Goal: Navigation & Orientation: Find specific page/section

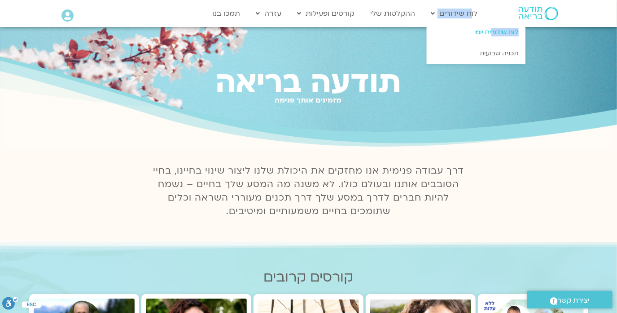
drag, startPoint x: 472, startPoint y: 17, endPoint x: 493, endPoint y: 31, distance: 25.2
click at [483, 22] on li "לוח שידורים לוח שידורים יומי תכניה שבועית" at bounding box center [455, 13] width 56 height 17
click at [447, 35] on link "לוח שידורים יומי" at bounding box center [476, 32] width 99 height 21
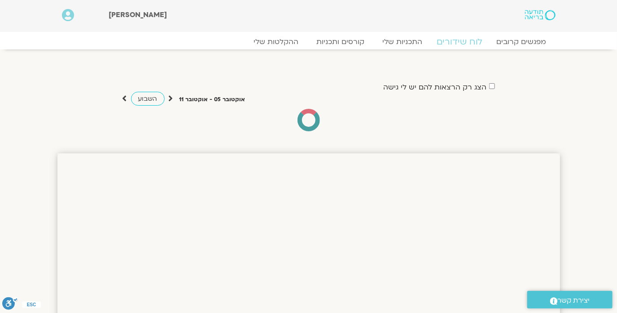
click at [463, 40] on link "לוח שידורים" at bounding box center [459, 41] width 67 height 11
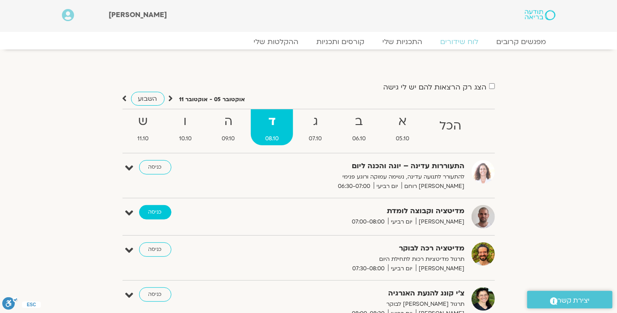
click at [151, 216] on link "כניסה" at bounding box center [155, 212] width 32 height 14
